Goal: Information Seeking & Learning: Learn about a topic

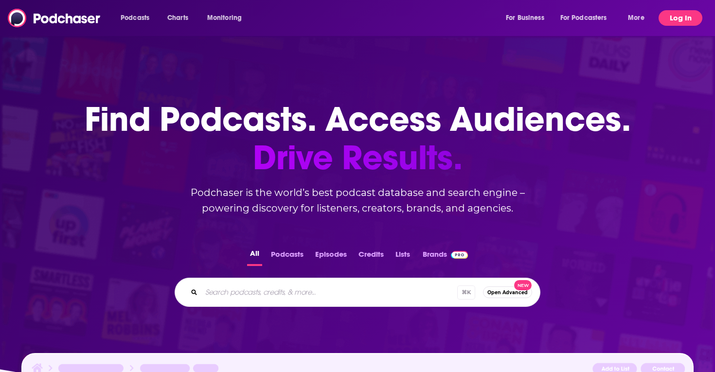
click at [694, 17] on button "Log In" at bounding box center [680, 18] width 44 height 16
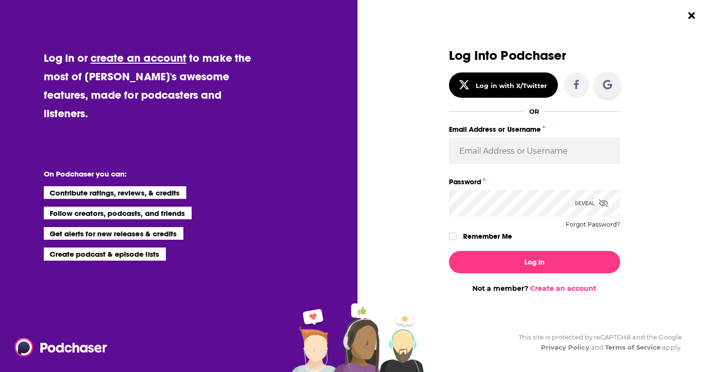
click at [609, 89] on icon "Dialog" at bounding box center [607, 85] width 10 height 10
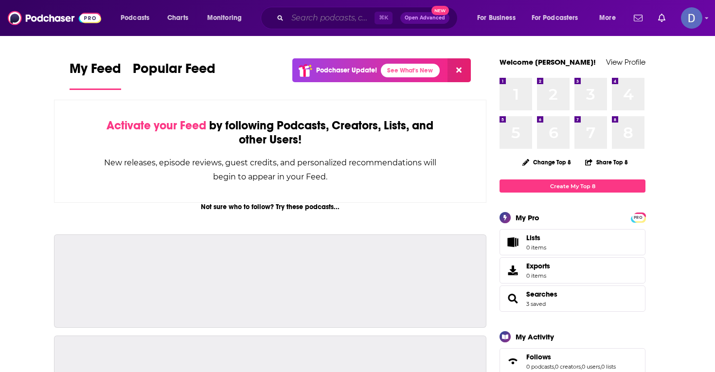
click at [333, 16] on input "Search podcasts, credits, & more..." at bounding box center [330, 18] width 87 height 16
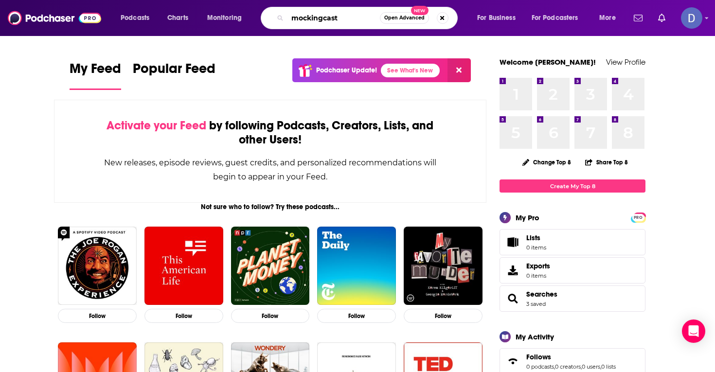
type input "mockingcast"
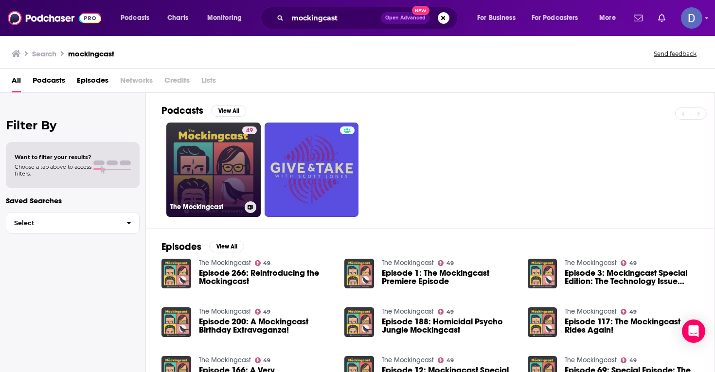
click at [208, 164] on link "49 The Mockingcast" at bounding box center [213, 170] width 94 height 94
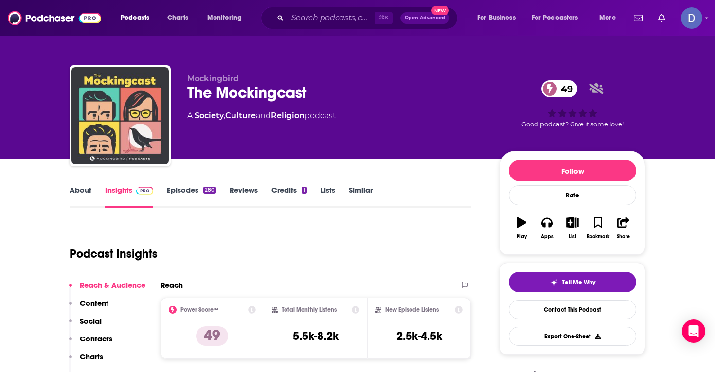
click at [85, 190] on link "About" at bounding box center [81, 196] width 22 height 22
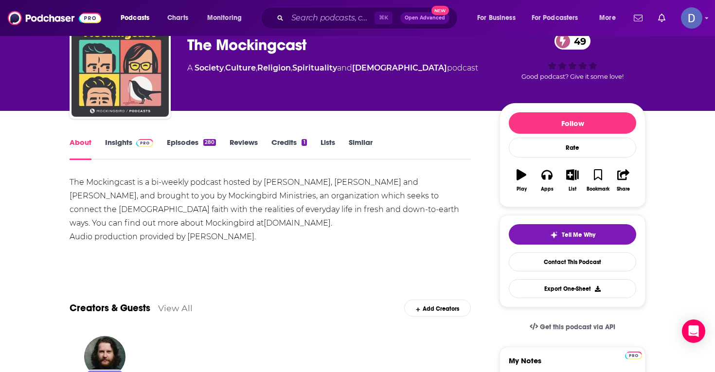
scroll to position [50, 0]
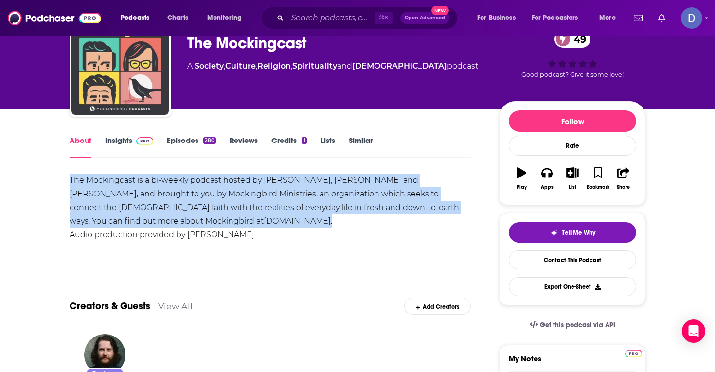
drag, startPoint x: 69, startPoint y: 176, endPoint x: 199, endPoint y: 219, distance: 136.8
click at [199, 219] on div "The Mockingcast is a bi-weekly podcast hosted by [PERSON_NAME], [PERSON_NAME] a…" at bounding box center [270, 208] width 401 height 68
copy div "The Mockingcast is a bi-weekly podcast hosted by [PERSON_NAME], [PERSON_NAME] a…"
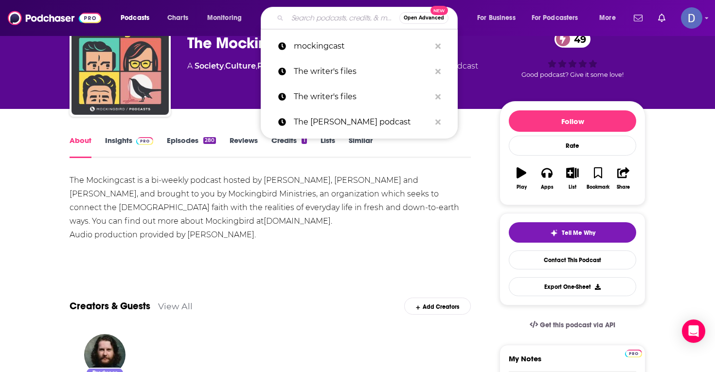
click at [316, 16] on input "Search podcasts, credits, & more..." at bounding box center [343, 18] width 112 height 16
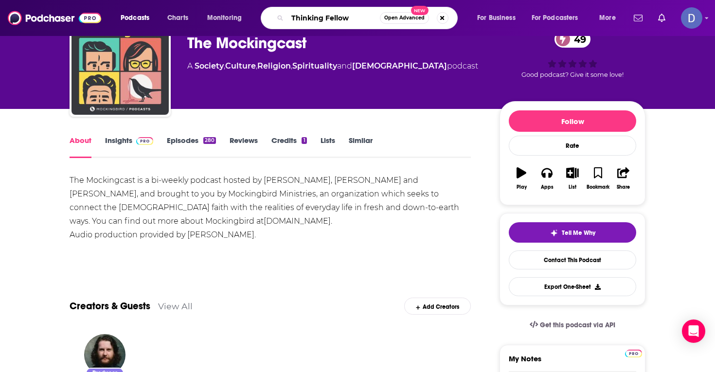
type input "Thinking Fellows"
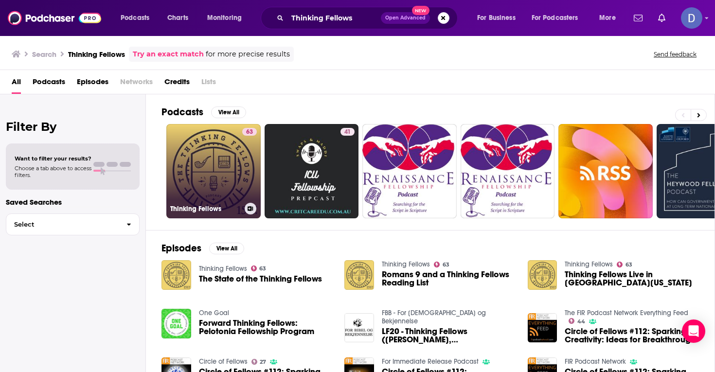
click at [213, 162] on link "63 Thinking Fellows" at bounding box center [213, 171] width 94 height 94
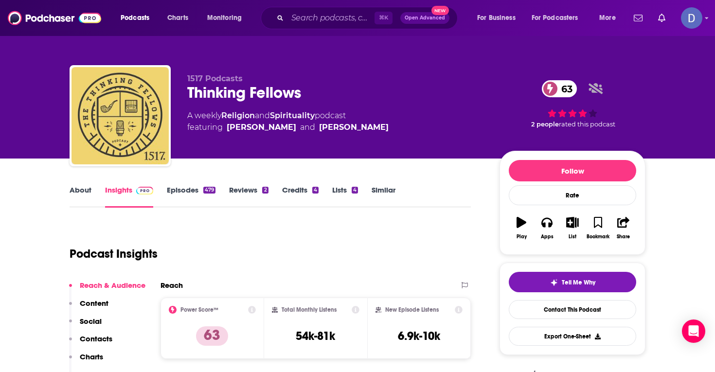
click at [80, 193] on link "About" at bounding box center [81, 196] width 22 height 22
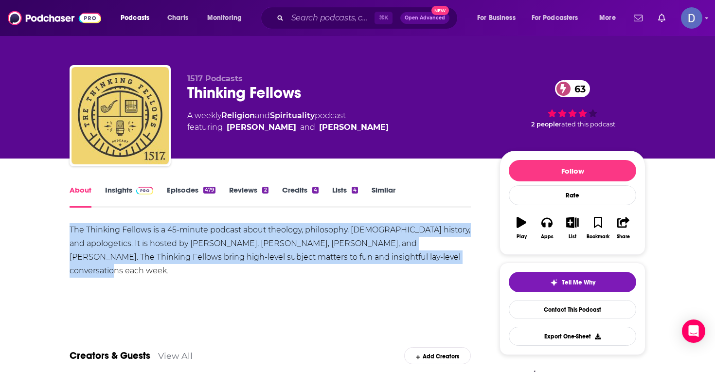
drag, startPoint x: 69, startPoint y: 227, endPoint x: 447, endPoint y: 259, distance: 379.6
click at [447, 259] on div "The Thinking Fellows is a 45-minute podcast about theology, philosophy, [DEMOGR…" at bounding box center [270, 250] width 401 height 54
copy div "The Thinking Fellows is a 45-minute podcast about theology, philosophy, [DEMOGR…"
